Goal: Task Accomplishment & Management: Use online tool/utility

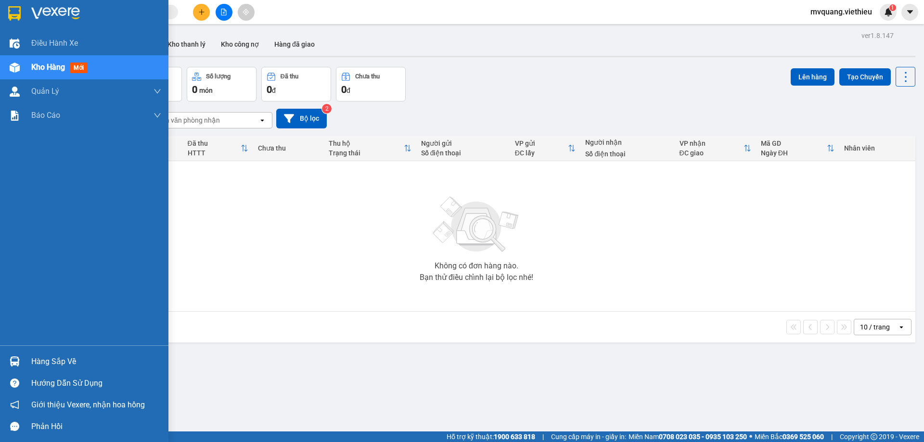
click at [43, 364] on div "Hàng sắp về" at bounding box center [96, 362] width 130 height 14
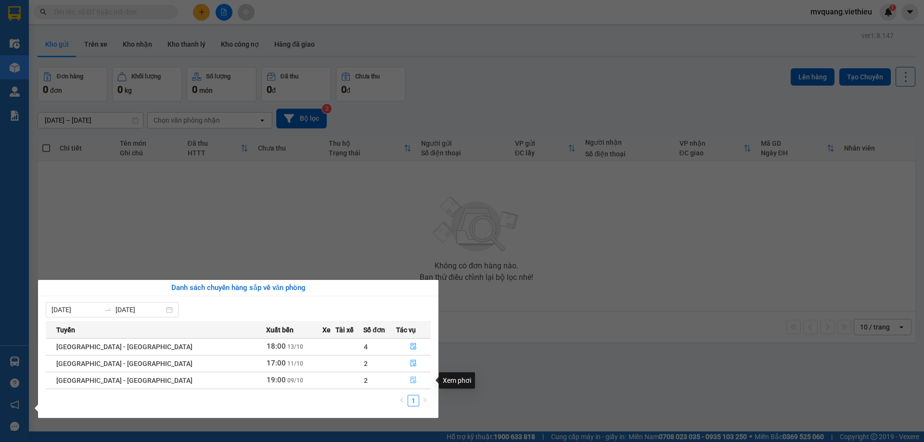
click at [410, 383] on icon "file-done" at bounding box center [413, 380] width 7 height 7
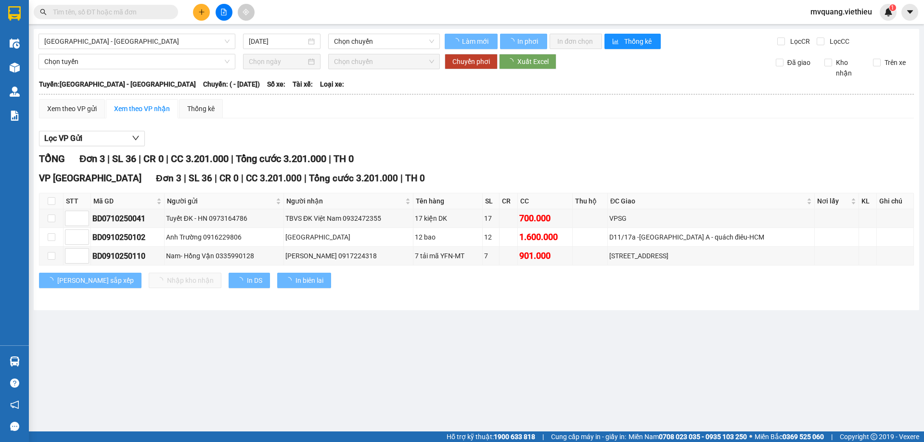
type input "[DATE]"
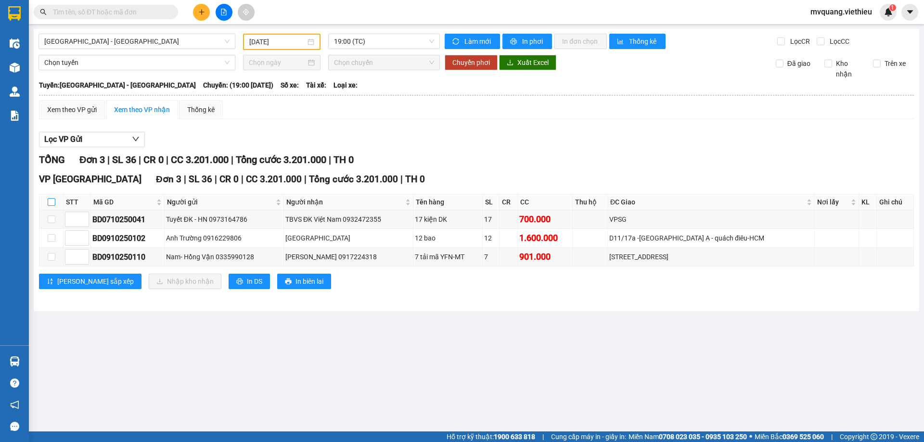
click at [51, 203] on input "checkbox" at bounding box center [52, 202] width 8 height 8
checkbox input "true"
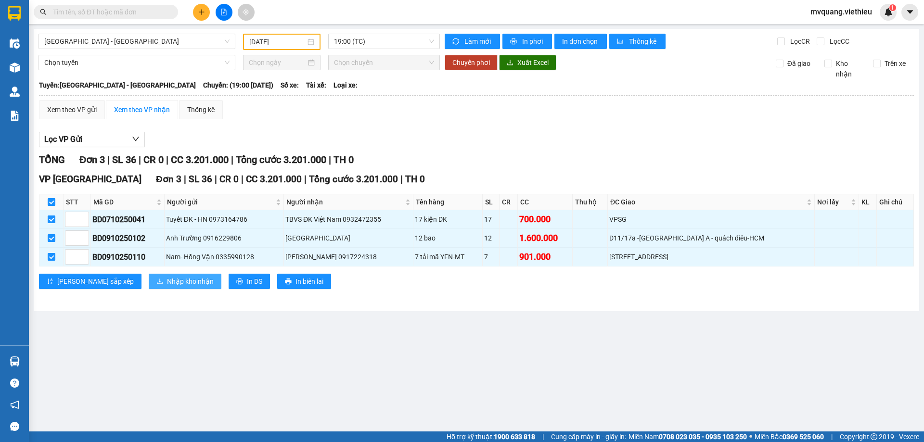
click at [167, 279] on span "Nhập kho nhận" at bounding box center [190, 281] width 47 height 11
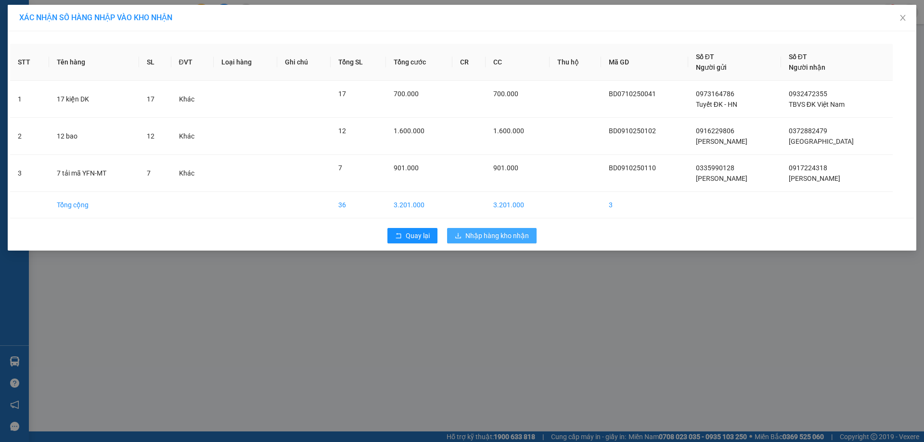
click at [508, 237] on span "Nhập hàng kho nhận" at bounding box center [497, 236] width 64 height 11
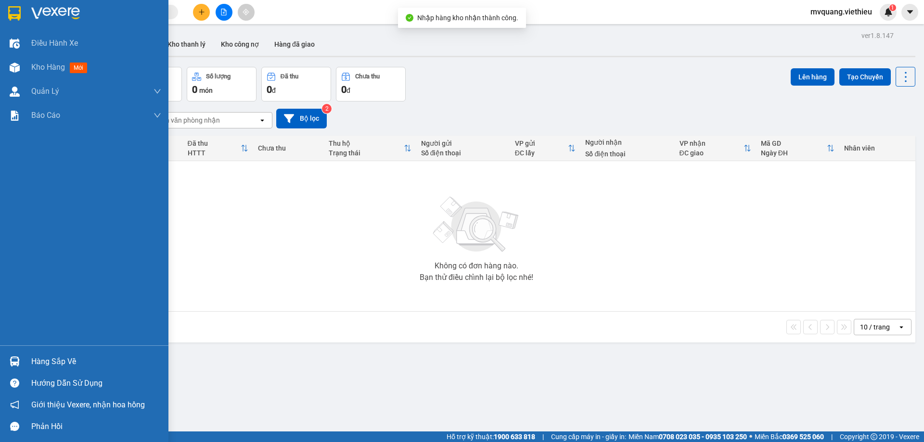
click at [20, 356] on div at bounding box center [14, 361] width 17 height 17
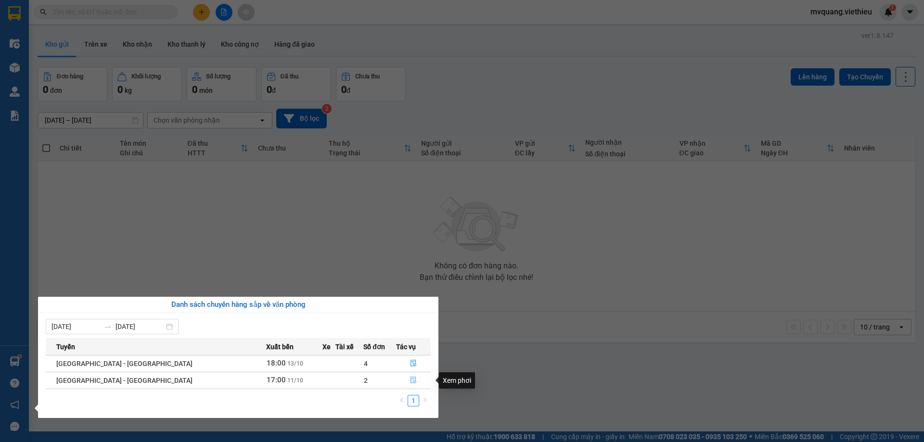
click at [411, 381] on icon "file-done" at bounding box center [414, 380] width 6 height 7
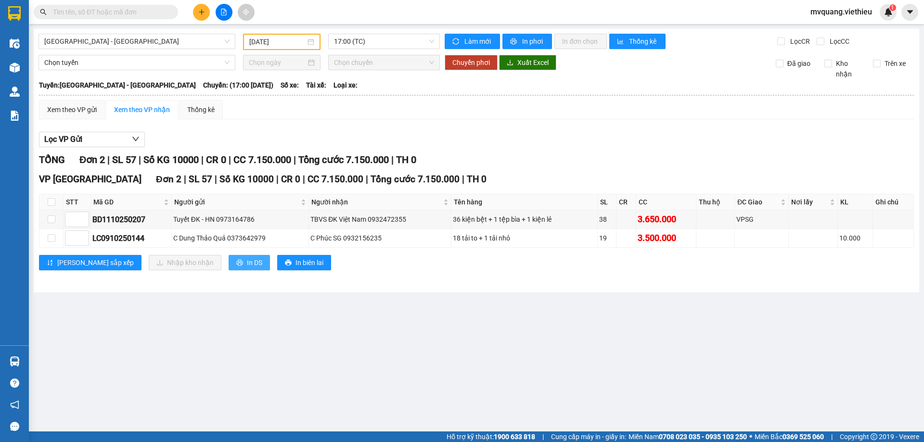
click at [247, 264] on span "In DS" at bounding box center [254, 262] width 15 height 11
click at [296, 262] on span "In biên lai" at bounding box center [310, 262] width 28 height 11
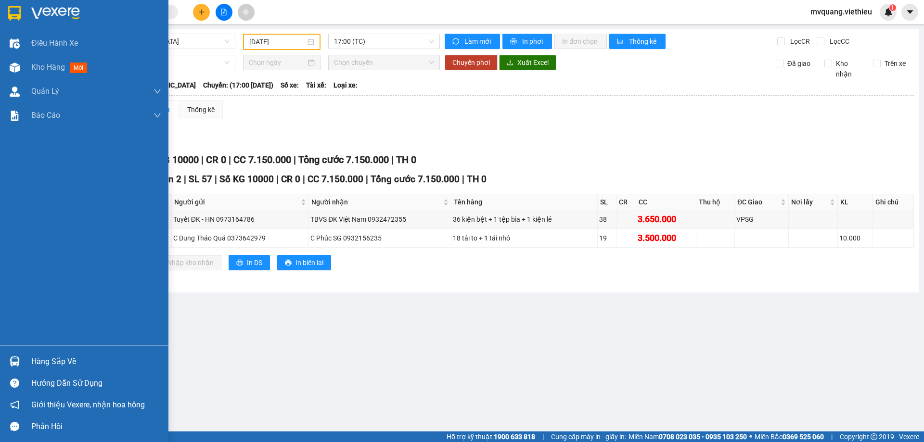
click at [20, 360] on div at bounding box center [14, 361] width 17 height 17
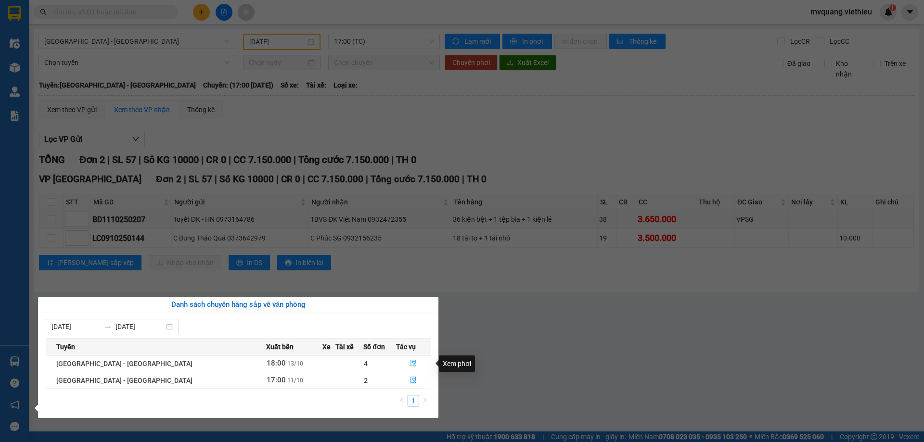
click at [411, 363] on icon "file-done" at bounding box center [414, 363] width 6 height 7
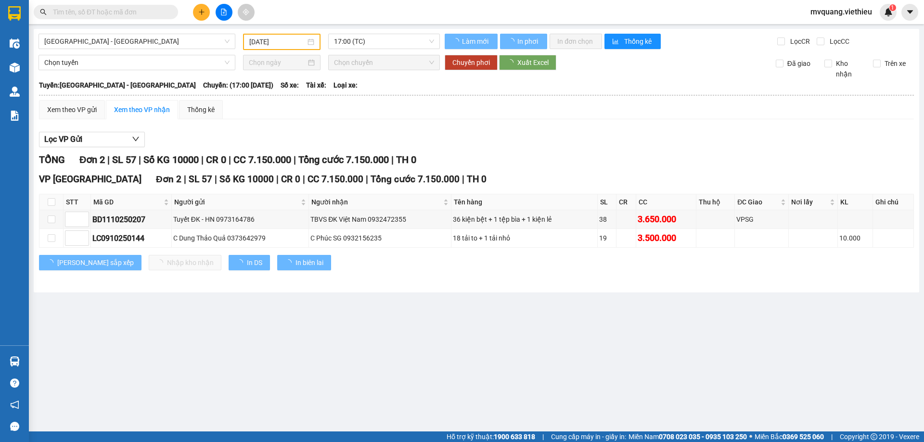
type input "[DATE]"
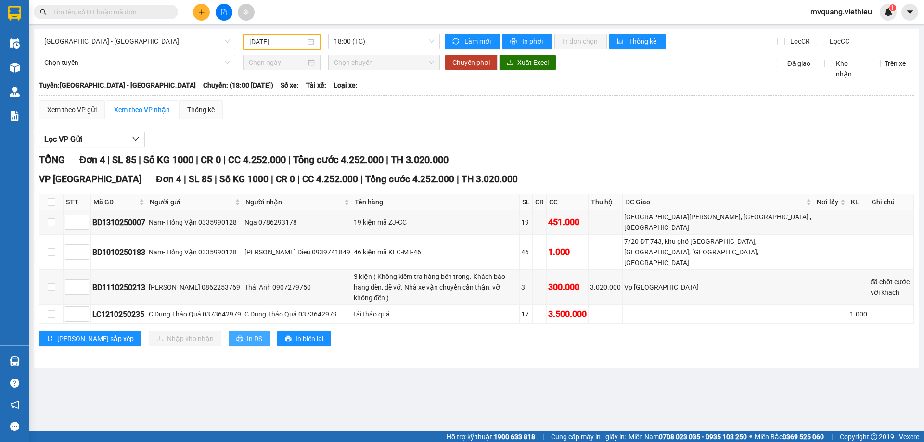
click at [247, 334] on span "In DS" at bounding box center [254, 339] width 15 height 11
click at [296, 334] on span "In biên lai" at bounding box center [310, 339] width 28 height 11
